Goal: Task Accomplishment & Management: Manage account settings

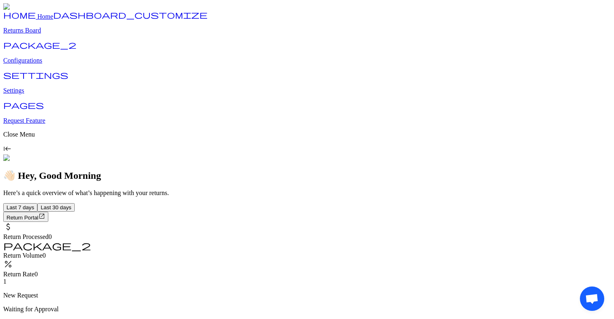
click at [59, 34] on p "Returns Board" at bounding box center [307, 30] width 608 height 7
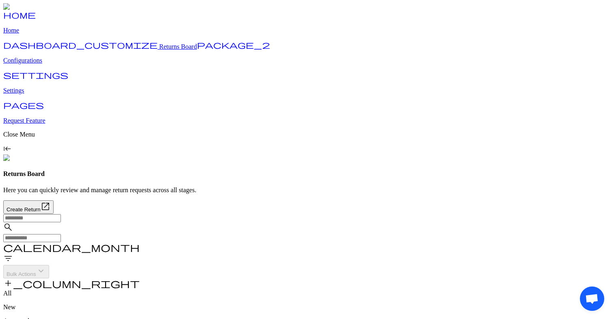
click at [563, 206] on p "View Details" at bounding box center [566, 209] width 30 height 6
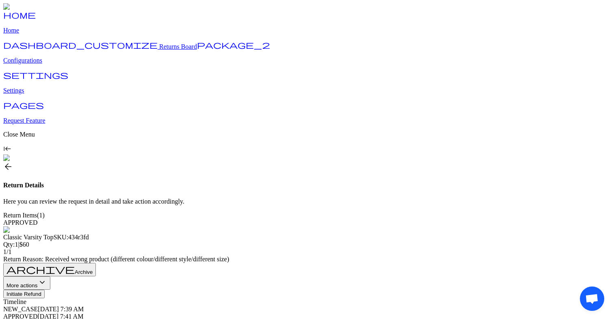
click at [37, 282] on span "More actions" at bounding box center [22, 285] width 31 height 6
click at [332, 310] on p "Mark as Received" at bounding box center [316, 313] width 592 height 7
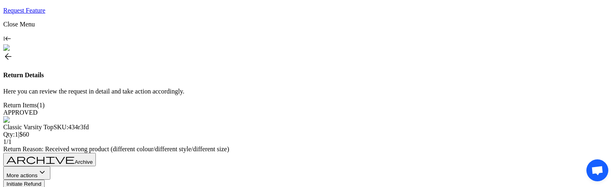
scroll to position [147, 0]
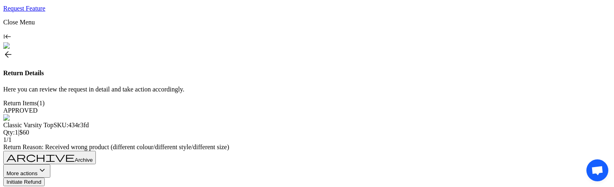
click at [37, 170] on span "More actions" at bounding box center [22, 173] width 31 height 6
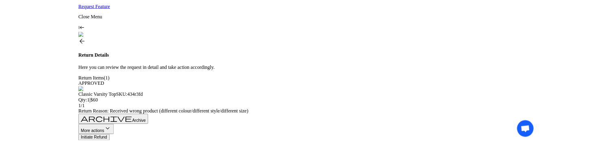
scroll to position [0, 0]
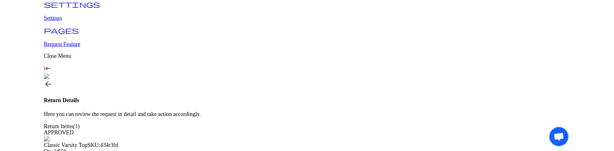
scroll to position [106, 0]
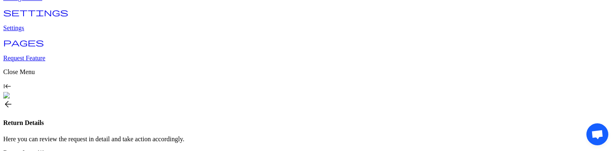
scroll to position [100, 0]
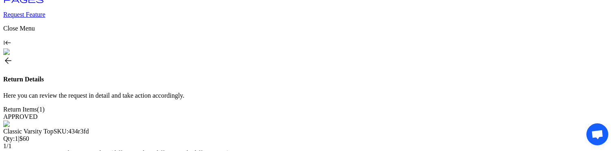
scroll to position [144, 0]
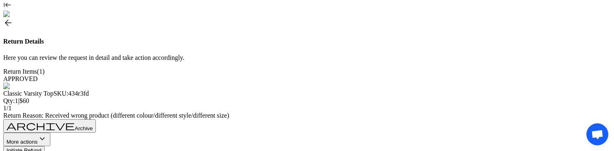
click at [37, 139] on span "More actions" at bounding box center [22, 142] width 31 height 6
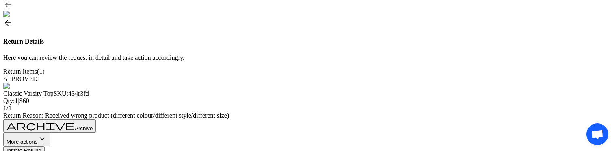
click at [37, 139] on span "More actions" at bounding box center [22, 142] width 31 height 6
click at [50, 132] on button "More actions keyboard_arrow_down" at bounding box center [26, 138] width 47 height 13
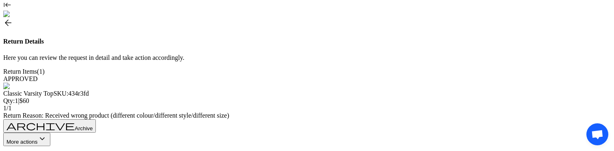
click at [280, 119] on div "archive Archive More actions keyboard_arrow_down Initiate Refund" at bounding box center [307, 136] width 608 height 35
